Goal: Information Seeking & Learning: Learn about a topic

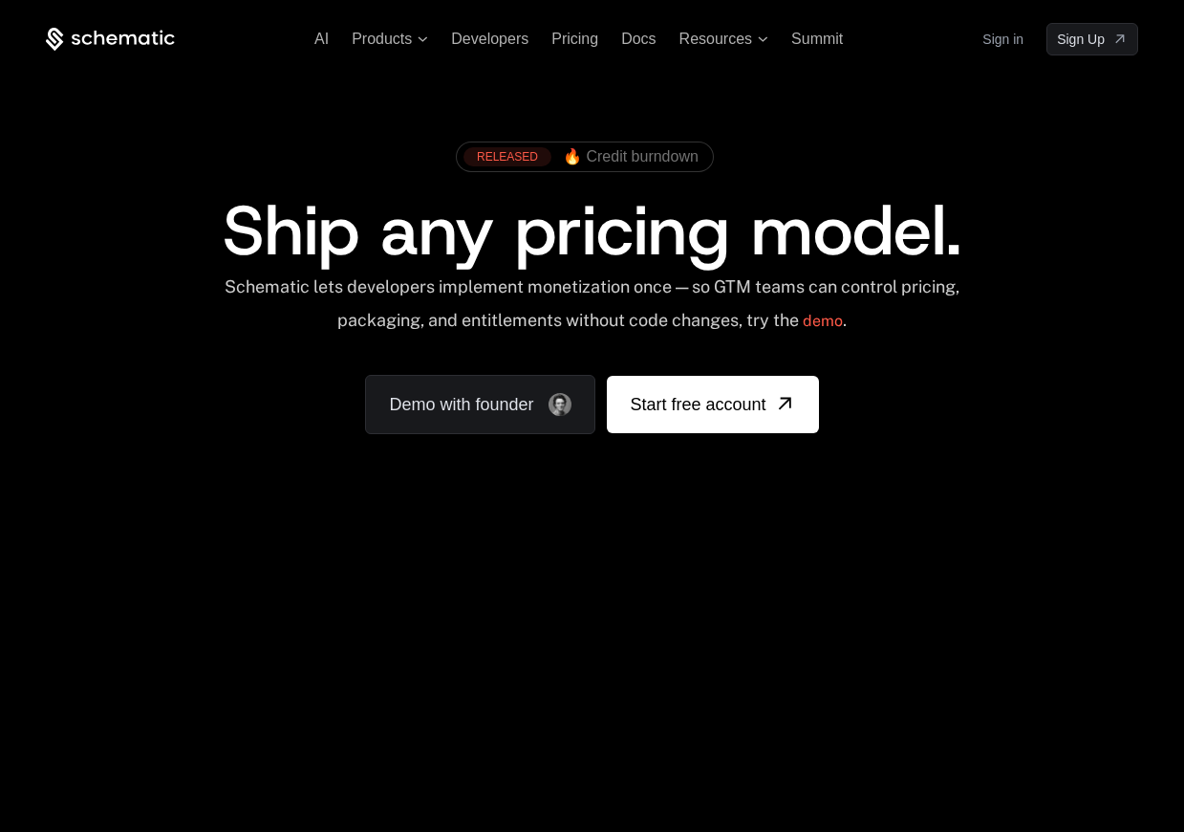
scroll to position [4, 0]
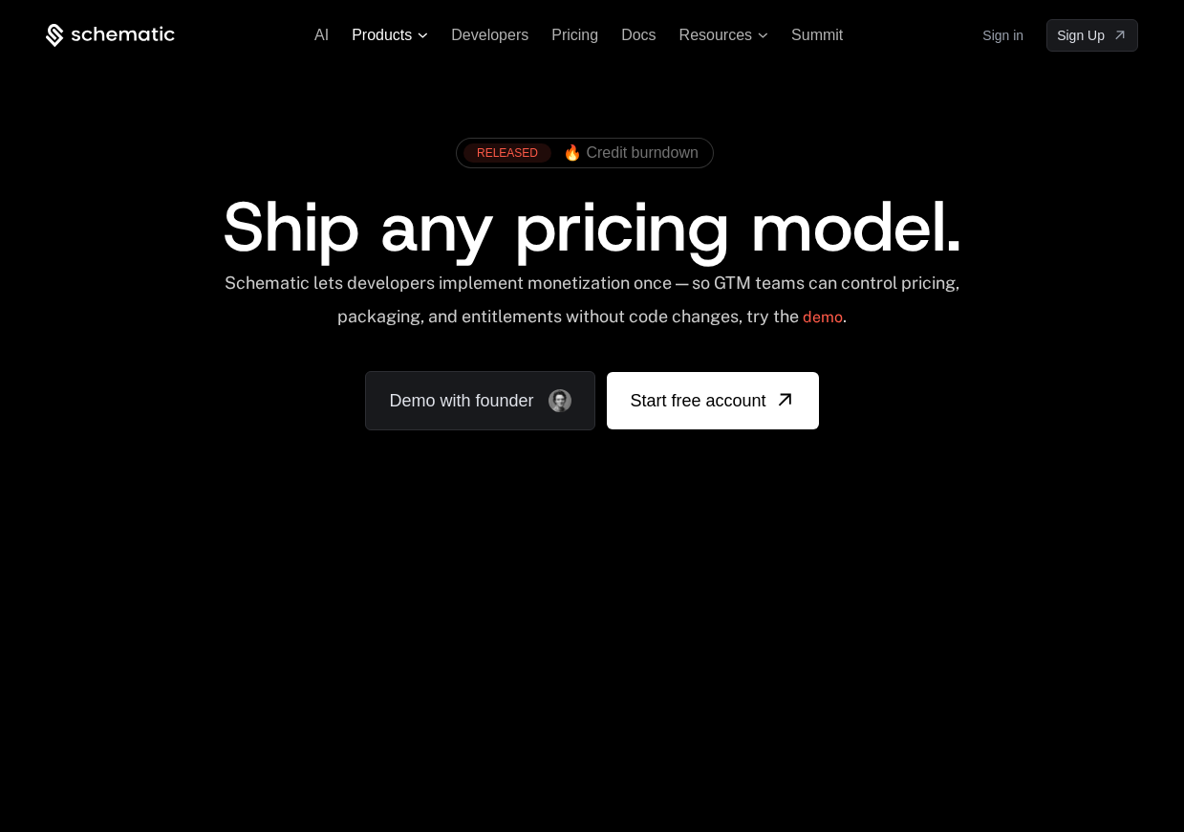
click at [384, 27] on span "Products" at bounding box center [382, 35] width 60 height 17
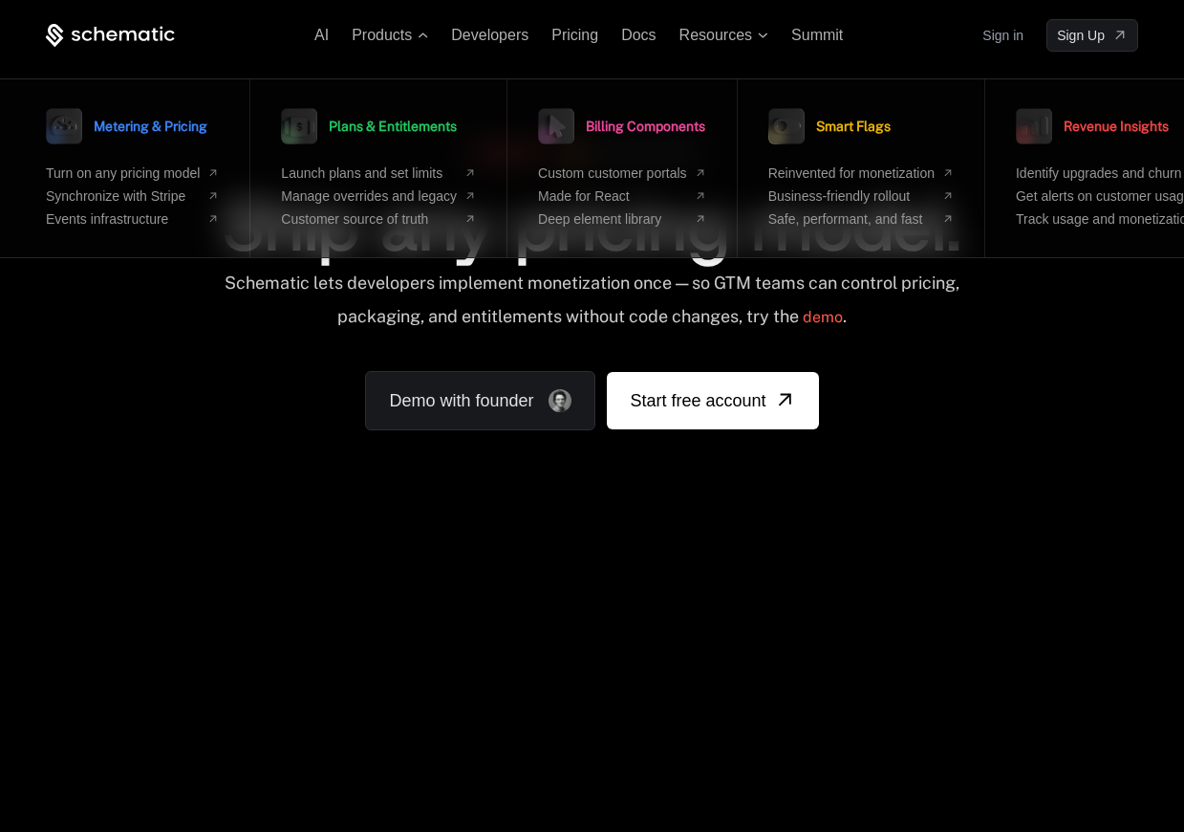
click at [251, 379] on div "RELEASED 🔥 Credit burndown Ship any pricing model. Schematic lets developers im…" at bounding box center [592, 279] width 1093 height 302
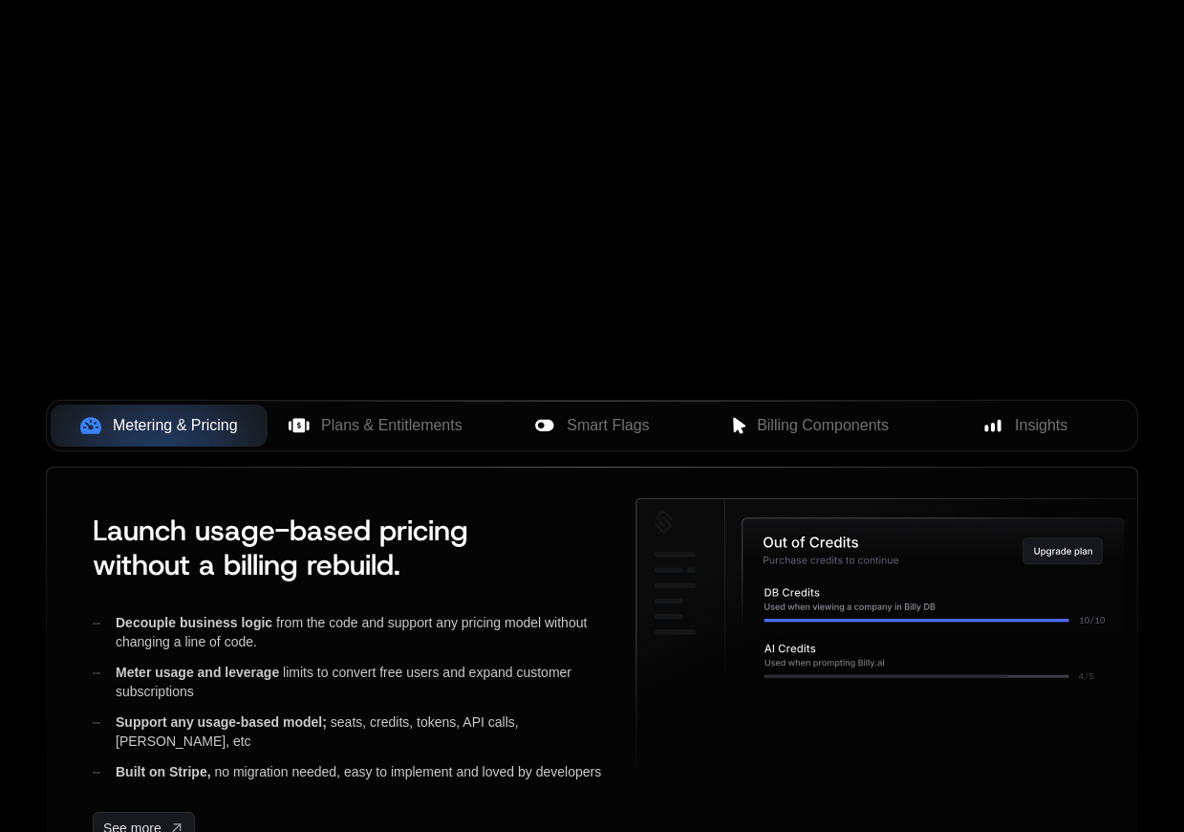
scroll to position [776, 0]
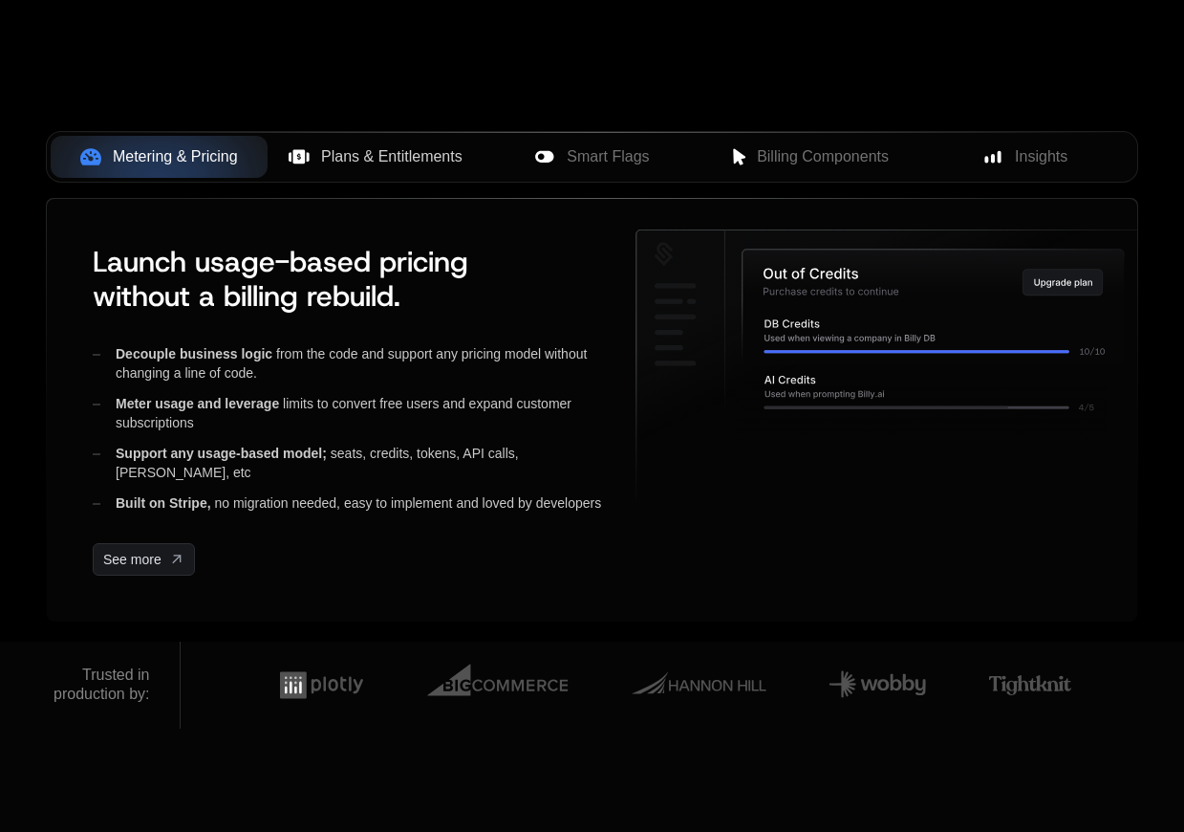
click at [416, 171] on button "Plans & Entitlements" at bounding box center [376, 157] width 217 height 42
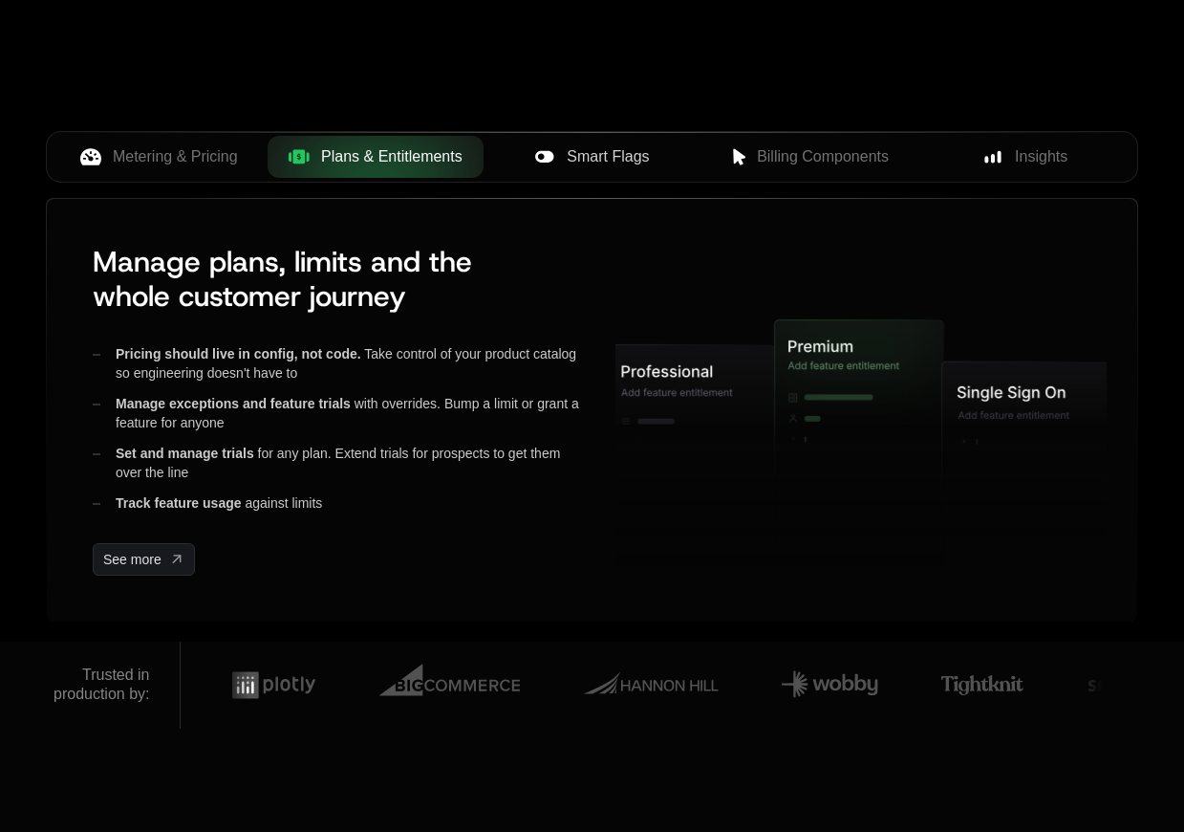
click at [595, 153] on span "Smart Flags" at bounding box center [608, 156] width 82 height 23
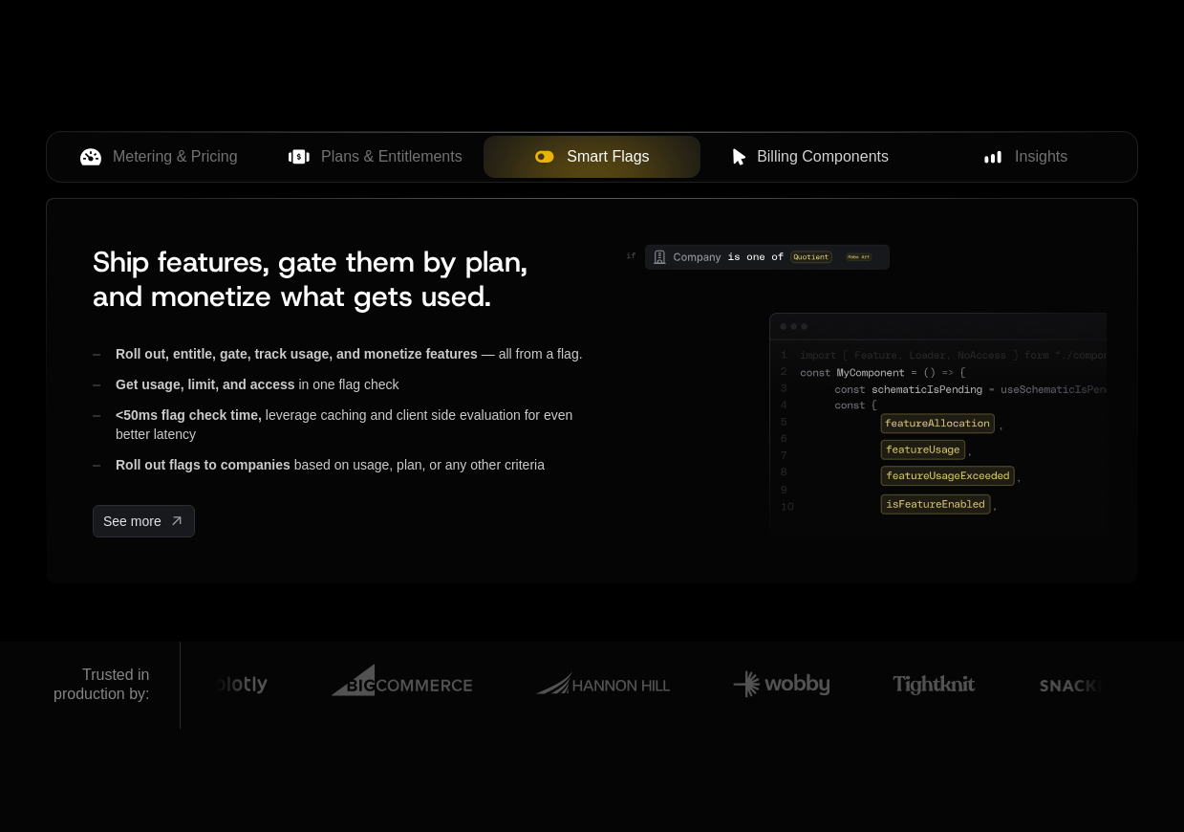
click at [793, 165] on span "Billing Components" at bounding box center [823, 156] width 132 height 23
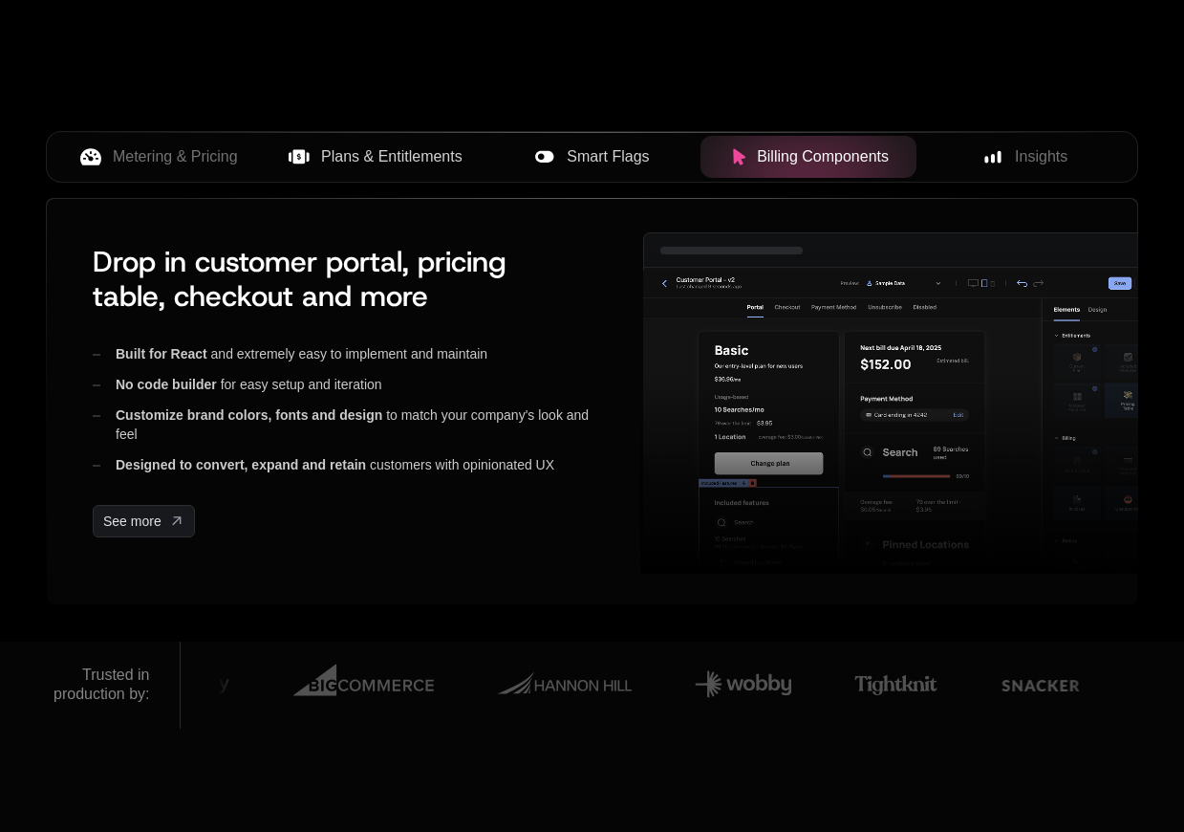
click at [324, 164] on span "Plans & Entitlements" at bounding box center [391, 156] width 141 height 23
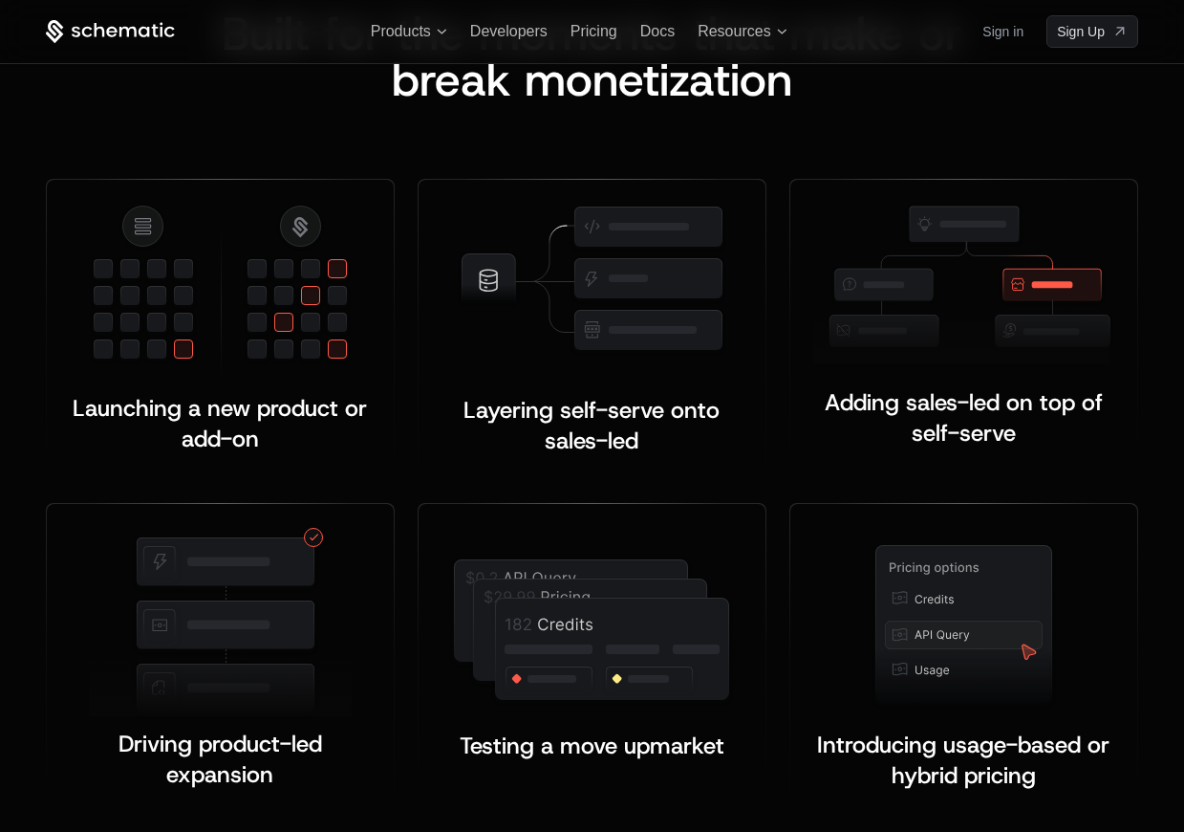
scroll to position [3703, 0]
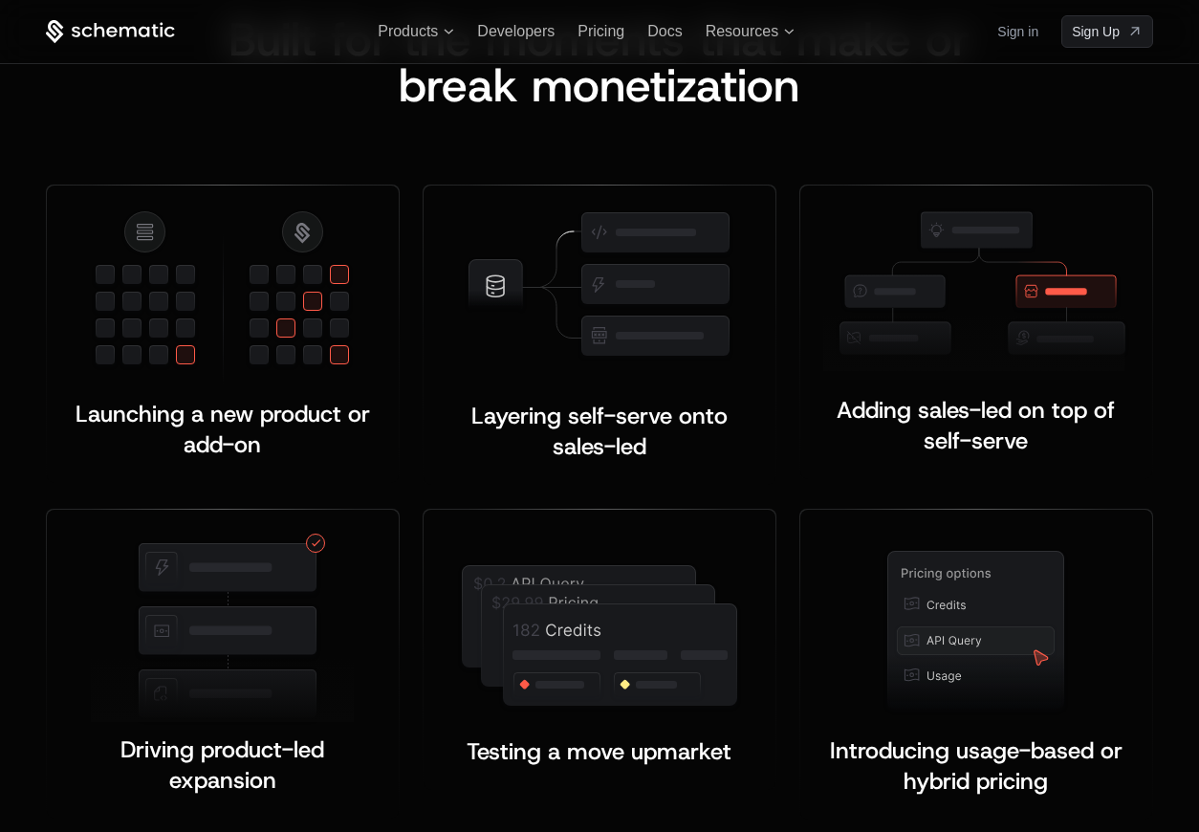
scroll to position [3691, 0]
